Goal: Task Accomplishment & Management: Manage account settings

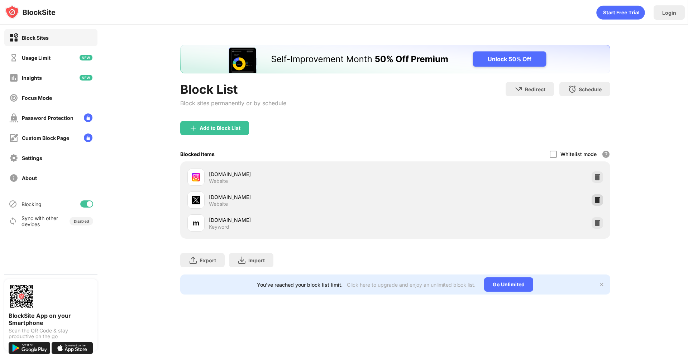
click at [595, 198] on img at bounding box center [596, 200] width 7 height 7
